Goal: Transaction & Acquisition: Purchase product/service

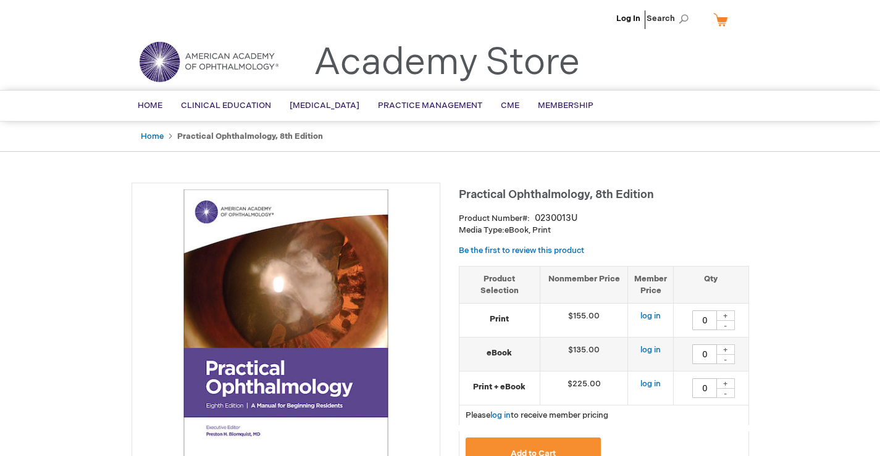
type input "0"
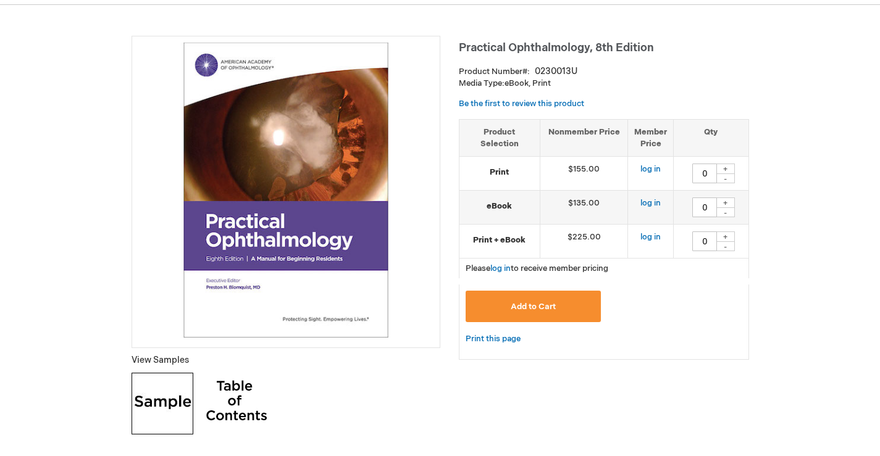
scroll to position [146, 0]
click at [645, 173] on link "log in" at bounding box center [650, 170] width 20 height 10
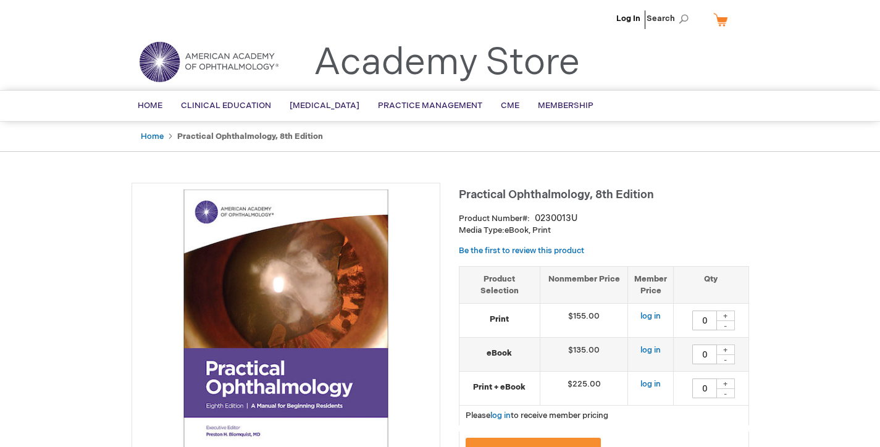
type input "0"
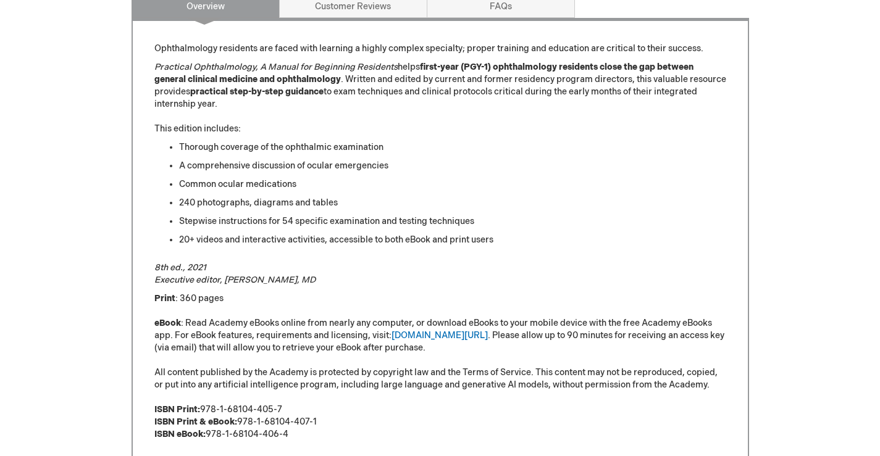
scroll to position [613, 0]
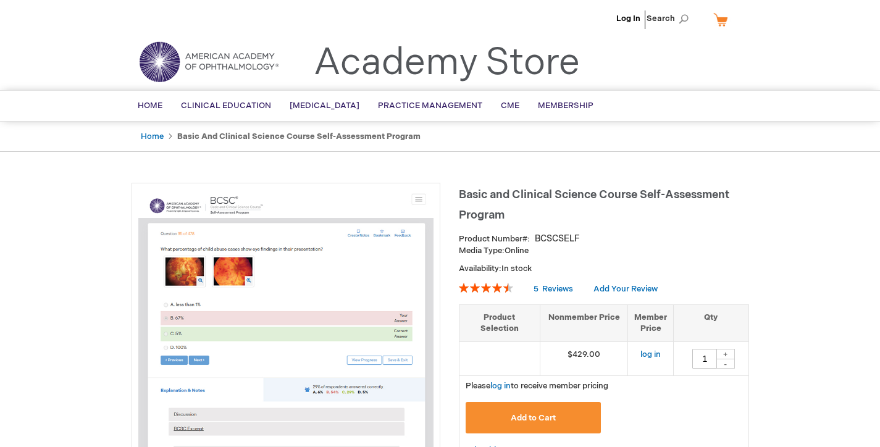
type input "1"
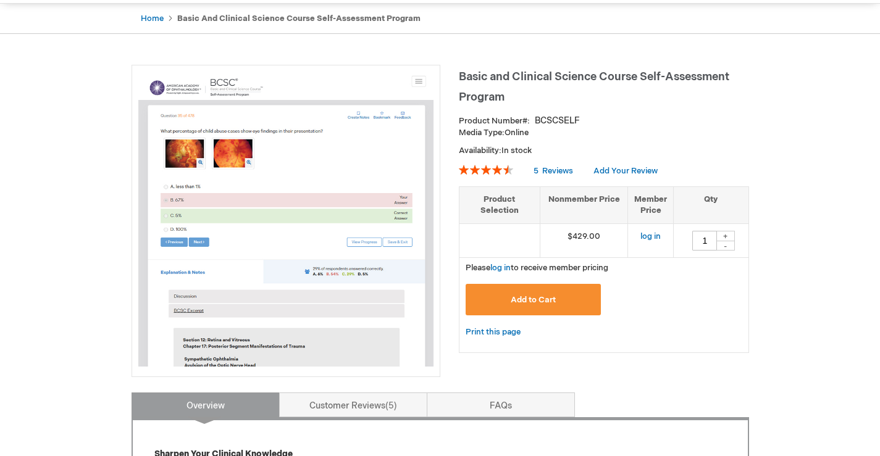
scroll to position [128, 0]
